Goal: Transaction & Acquisition: Subscribe to service/newsletter

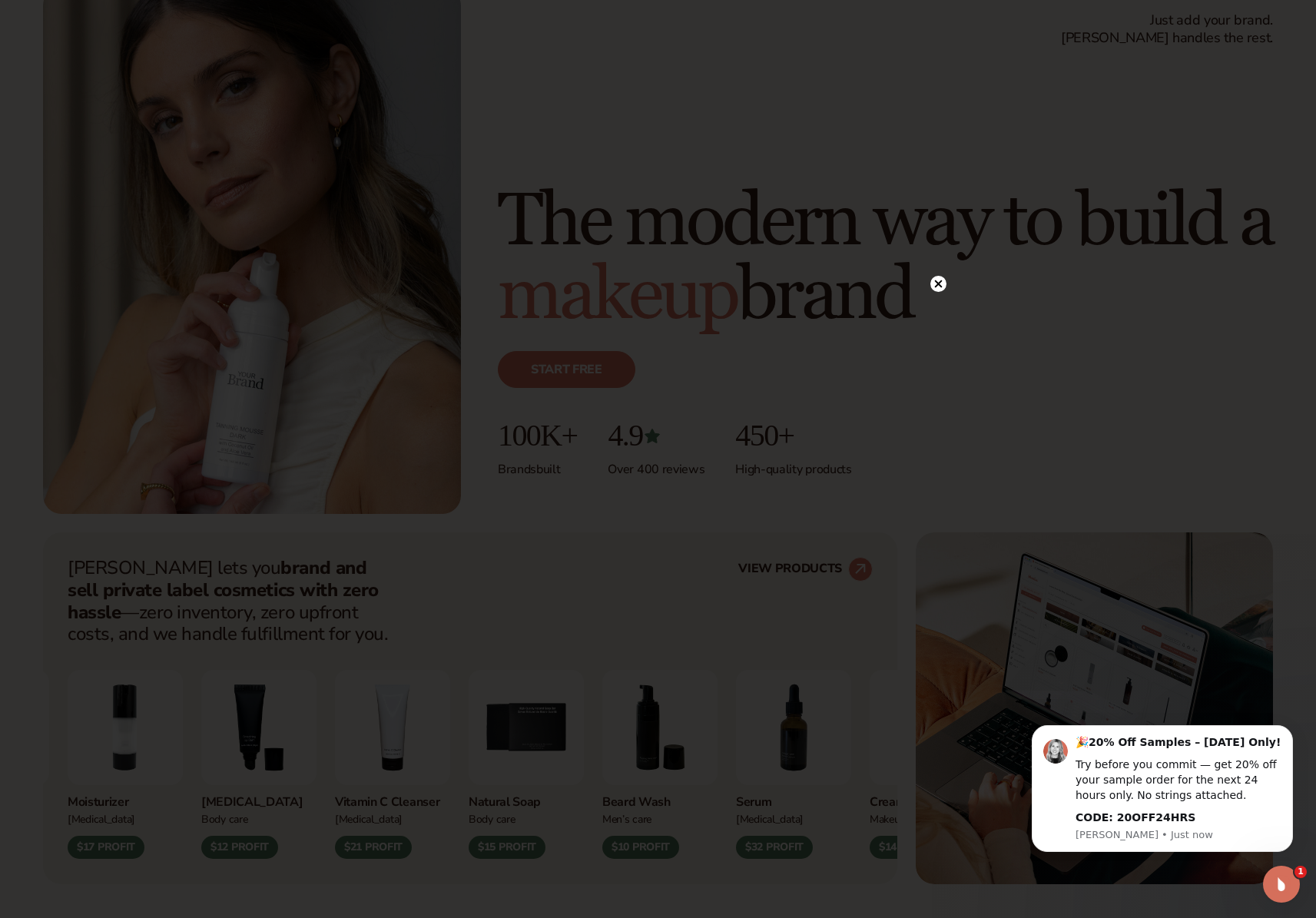
click at [933, 283] on circle at bounding box center [939, 284] width 16 height 16
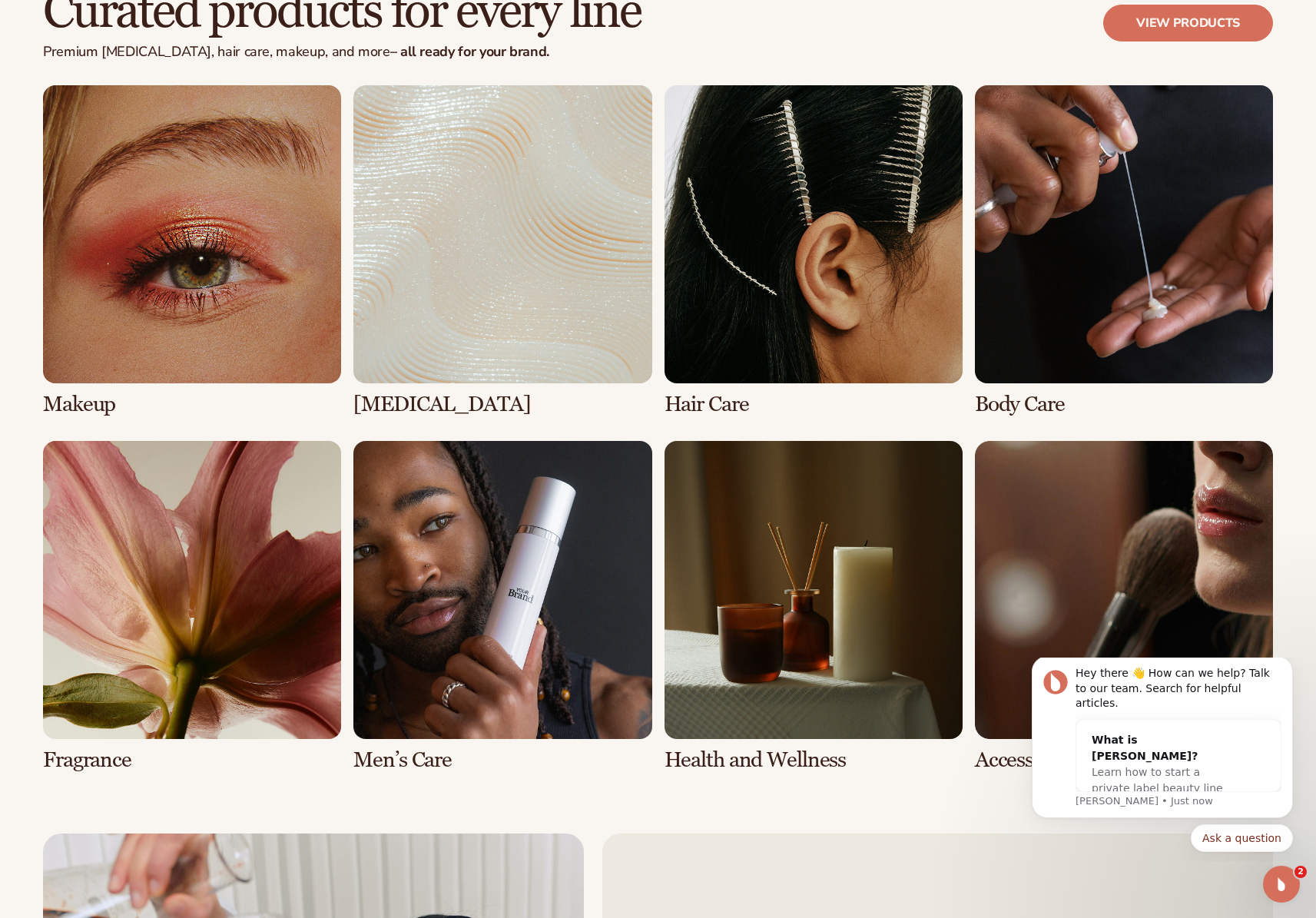
scroll to position [3039, 0]
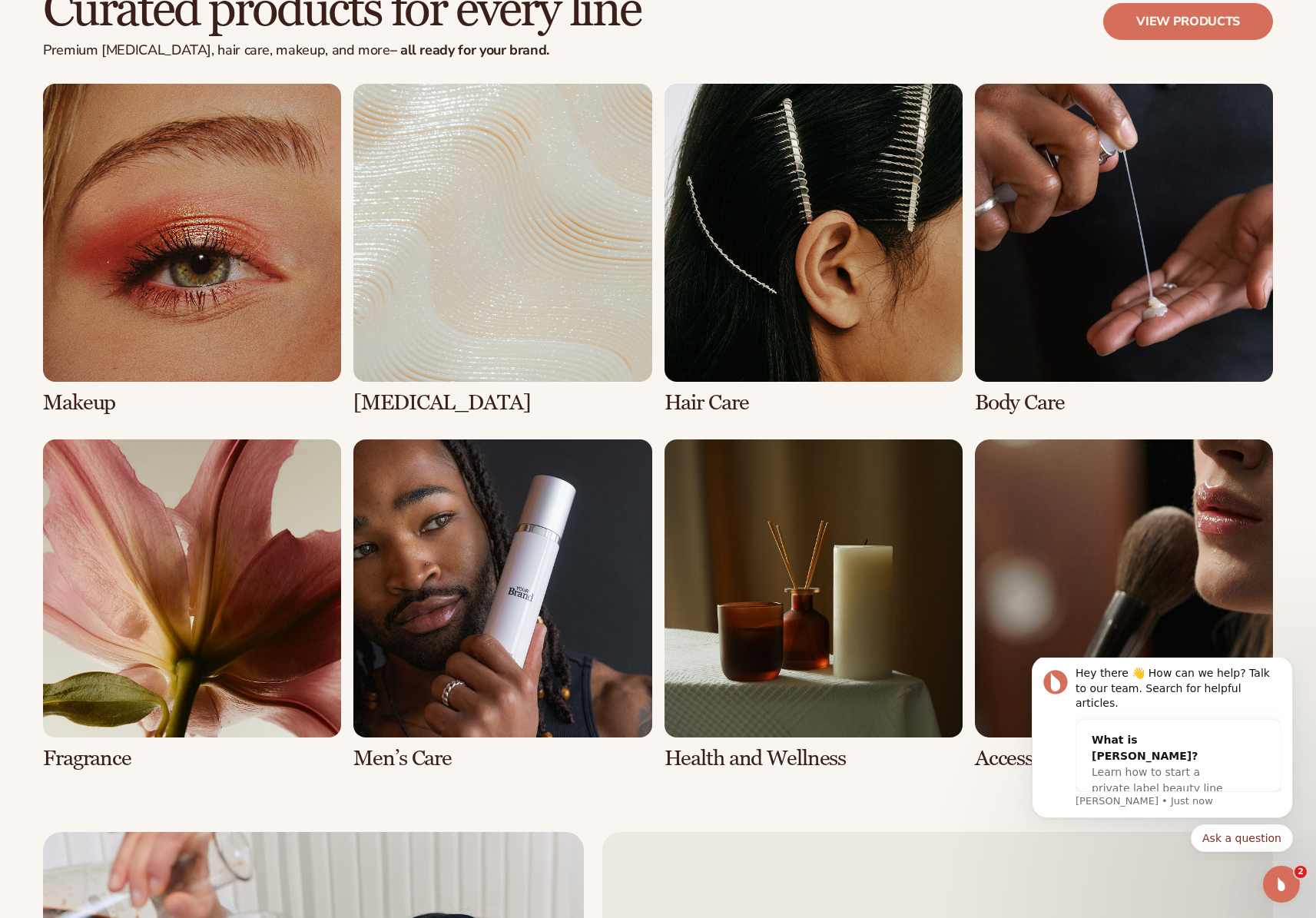
click at [609, 290] on link "2 / 8" at bounding box center [503, 249] width 298 height 331
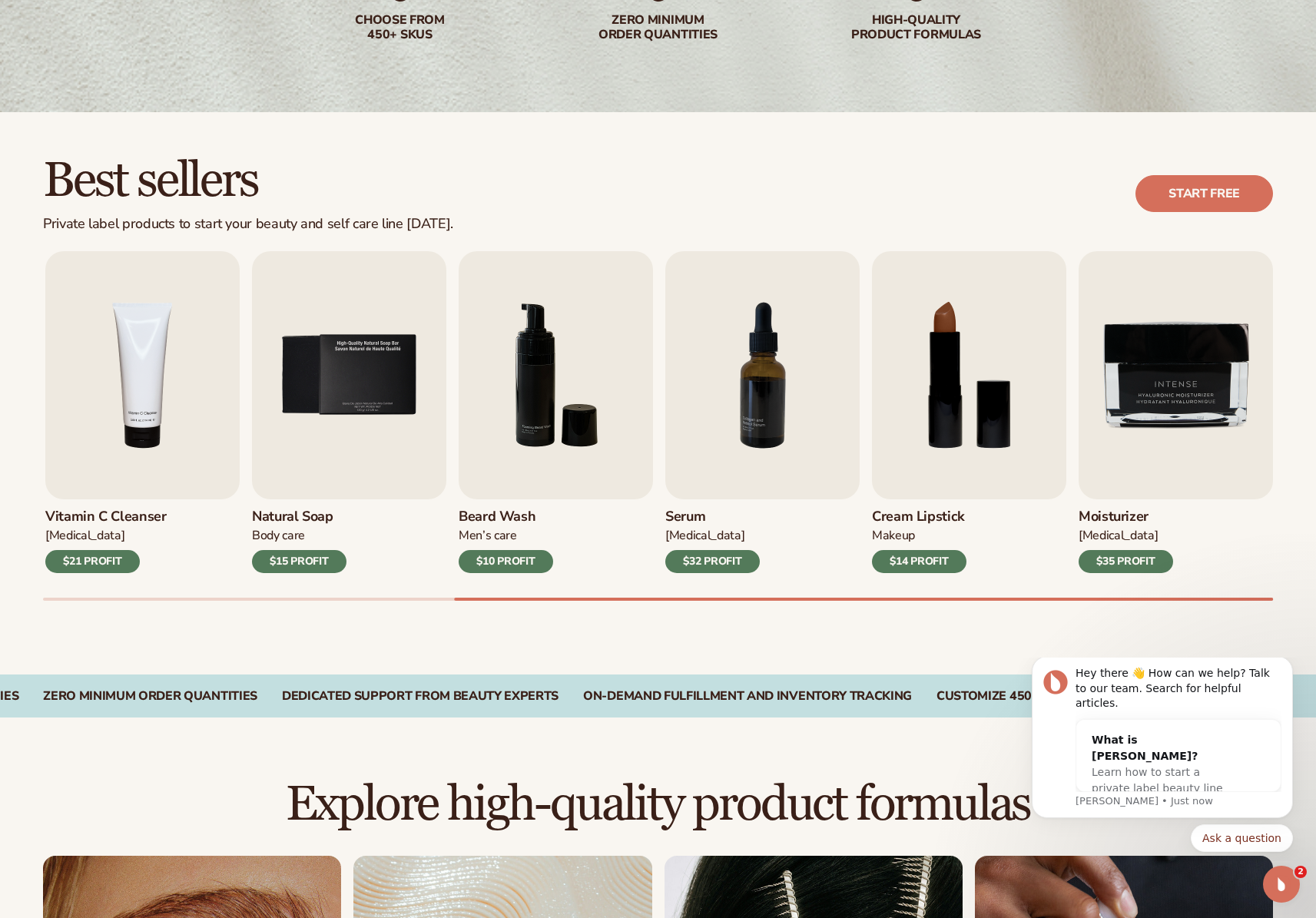
scroll to position [337, 0]
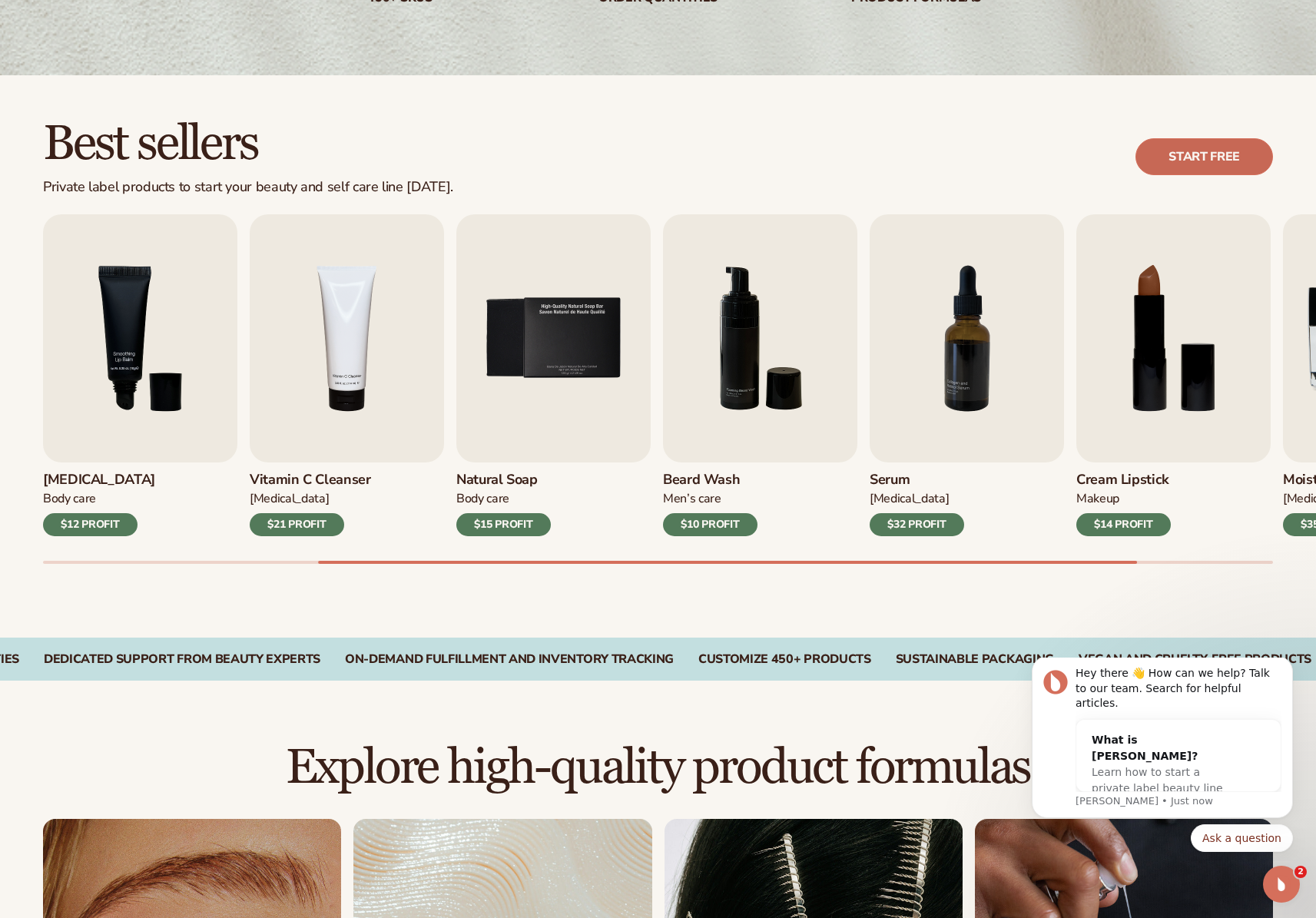
click at [1160, 156] on link "Start free" at bounding box center [1204, 157] width 138 height 37
